Goal: Transaction & Acquisition: Purchase product/service

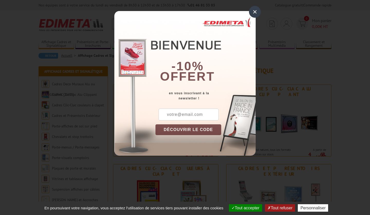
click at [255, 12] on div "×" at bounding box center [255, 12] width 12 height 12
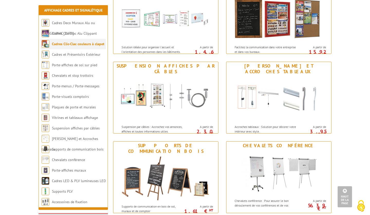
scroll to position [417, 0]
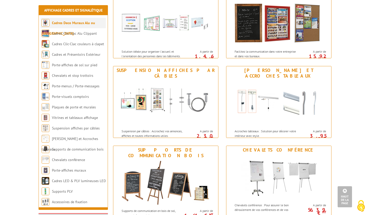
click at [95, 22] on link "Cadres Deco Muraux Alu ou [GEOGRAPHIC_DATA]" at bounding box center [68, 28] width 53 height 15
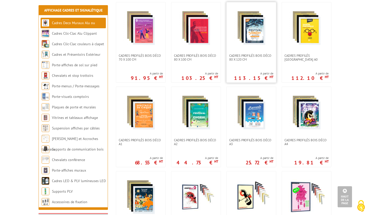
scroll to position [208, 0]
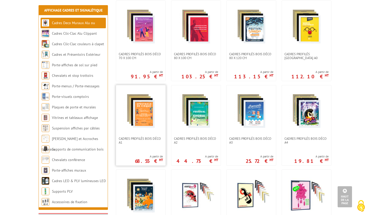
click at [147, 138] on div "Cadres Profilés Bois Déco A1 A partir de 68.55 € HT" at bounding box center [141, 125] width 50 height 81
click at [317, 52] on span "Cadres Profilés [GEOGRAPHIC_DATA] A0" at bounding box center [307, 56] width 44 height 8
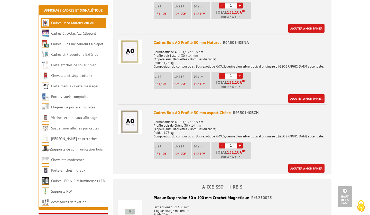
scroll to position [241, 0]
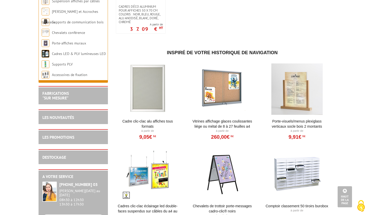
scroll to position [679, 0]
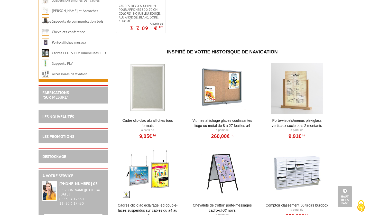
click at [154, 80] on div at bounding box center [148, 88] width 64 height 51
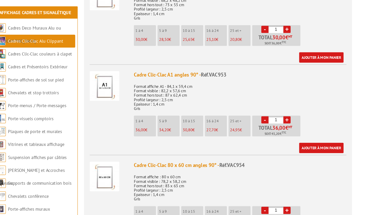
scroll to position [581, 0]
